Goal: Task Accomplishment & Management: Use online tool/utility

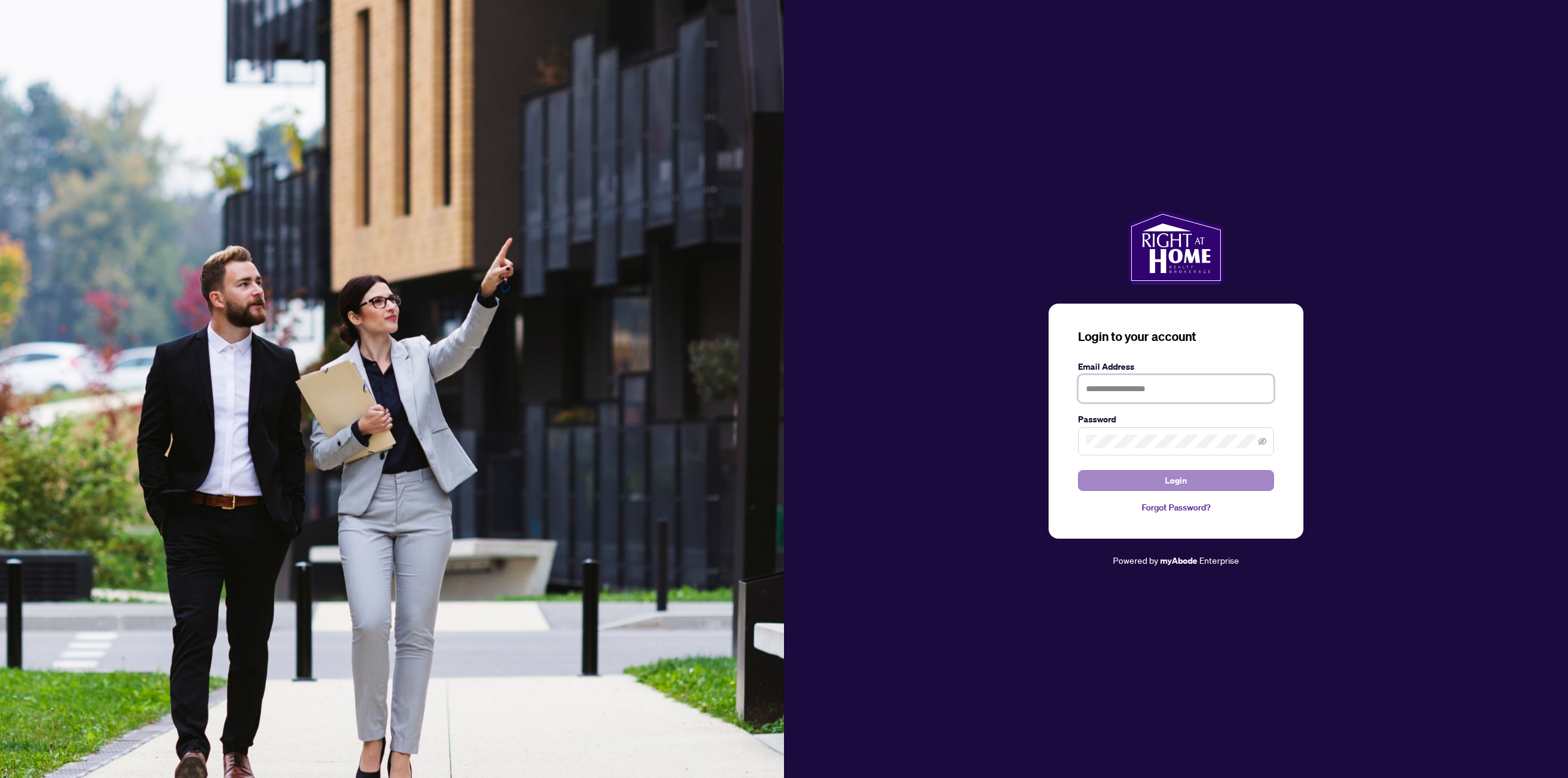
type input "**********"
click at [1186, 475] on span "Login" at bounding box center [1176, 480] width 22 height 20
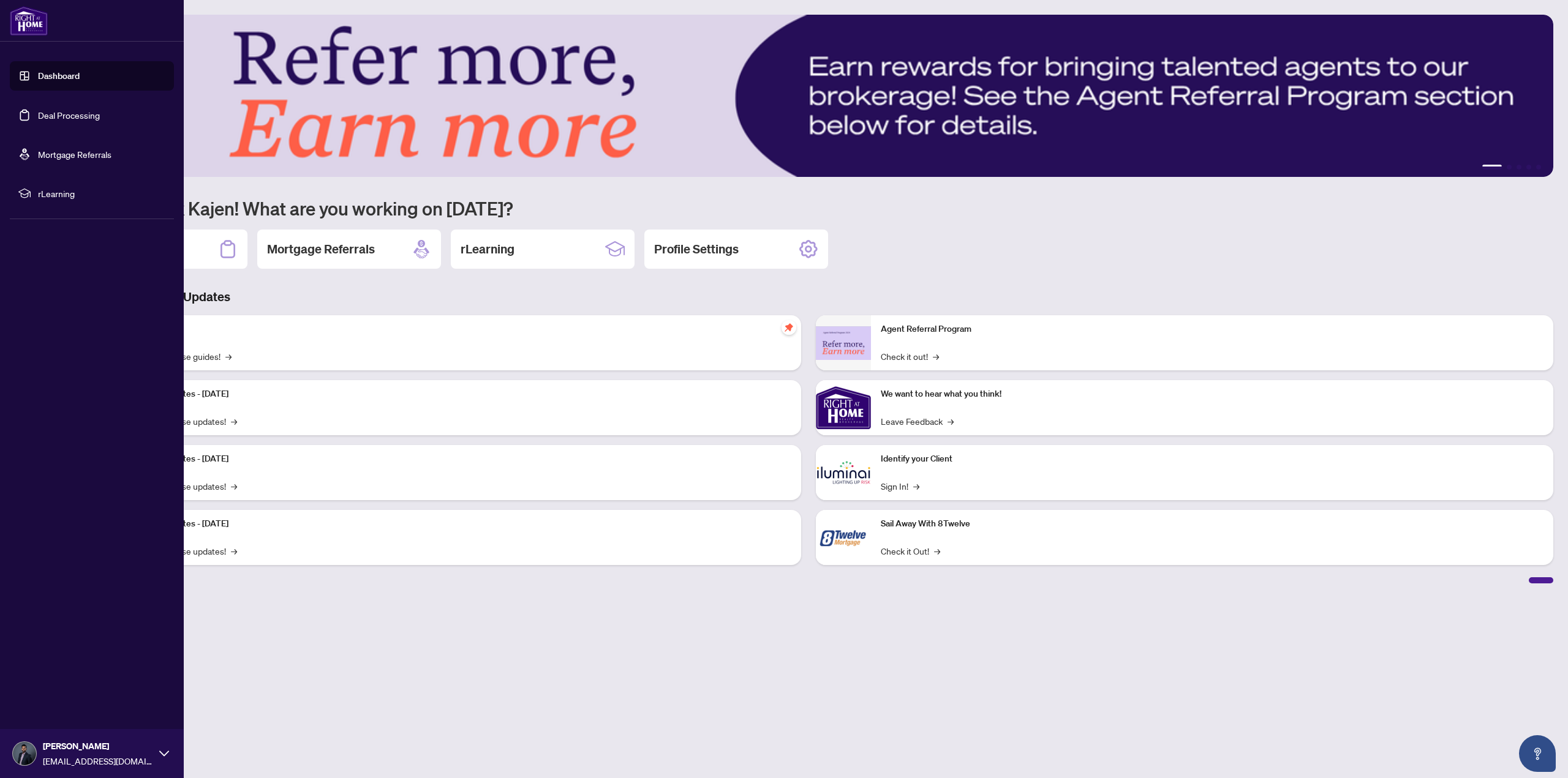
click at [40, 112] on link "Deal Processing" at bounding box center [69, 114] width 62 height 11
